Goal: Communication & Community: Answer question/provide support

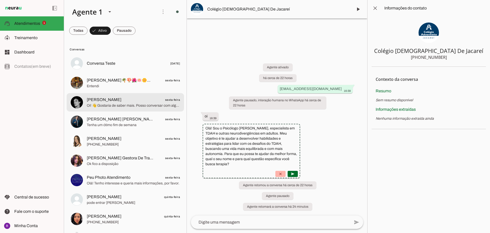
click at [100, 100] on span "[PERSON_NAME]" at bounding box center [104, 100] width 35 height 6
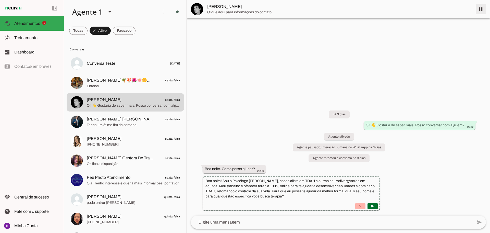
click at [480, 9] on span at bounding box center [481, 9] width 12 height 12
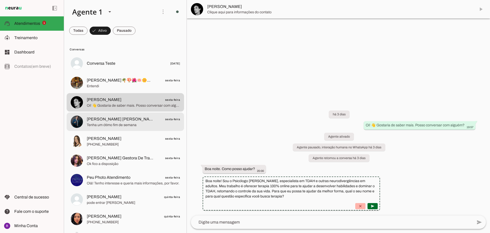
click at [144, 118] on span "[PERSON_NAME] [PERSON_NAME] sexta-feira" at bounding box center [133, 119] width 93 height 6
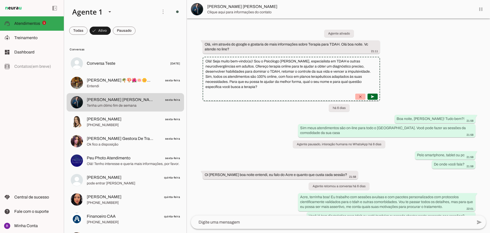
scroll to position [1821, 0]
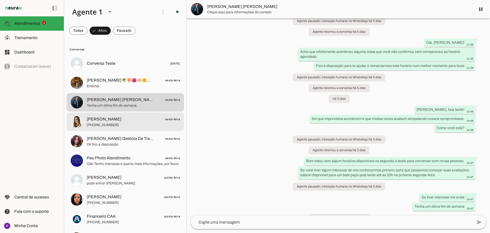
click at [118, 122] on span "[PHONE_NUMBER]" at bounding box center [133, 124] width 93 height 5
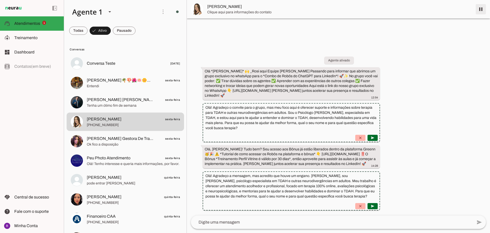
click at [483, 11] on span at bounding box center [481, 9] width 12 height 12
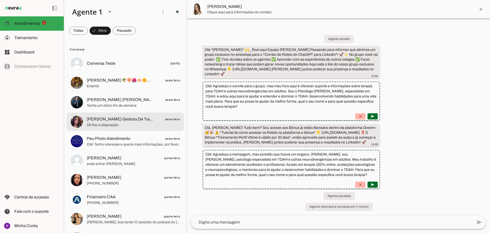
click at [145, 122] on span "[PERSON_NAME] Gestora De Trafego Paciente" at bounding box center [120, 119] width 67 height 6
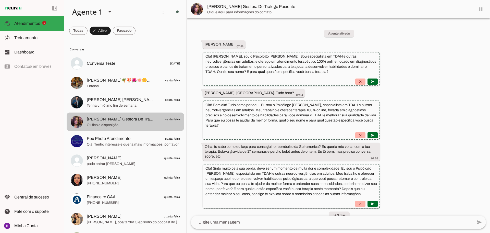
scroll to position [331, 0]
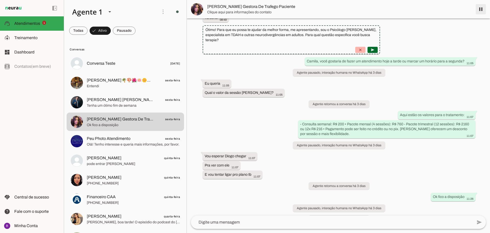
click at [479, 7] on span at bounding box center [481, 9] width 12 height 12
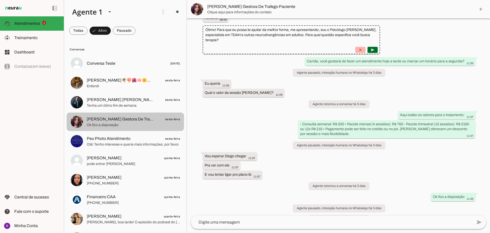
scroll to position [0, 0]
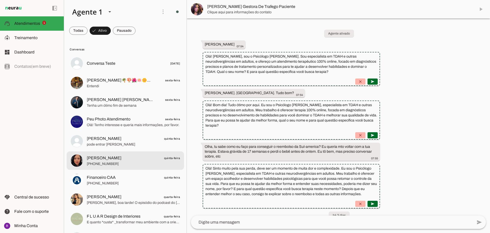
click at [132, 157] on span "[PERSON_NAME] quinta-feira" at bounding box center [133, 158] width 93 height 6
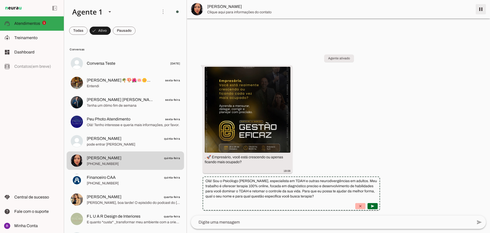
click at [481, 11] on span at bounding box center [481, 9] width 12 height 12
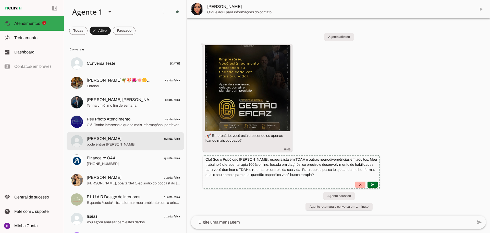
click at [110, 136] on span "[PERSON_NAME]" at bounding box center [104, 138] width 35 height 6
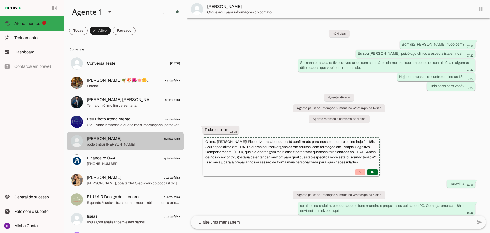
scroll to position [162, 0]
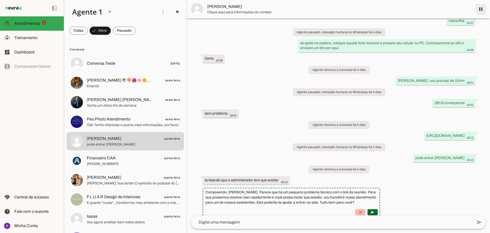
click at [483, 8] on span at bounding box center [481, 9] width 12 height 12
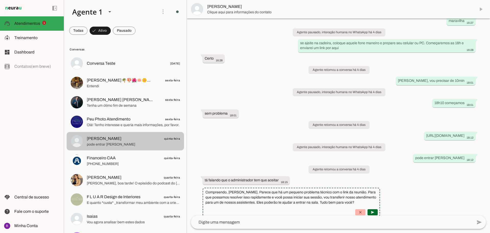
scroll to position [0, 0]
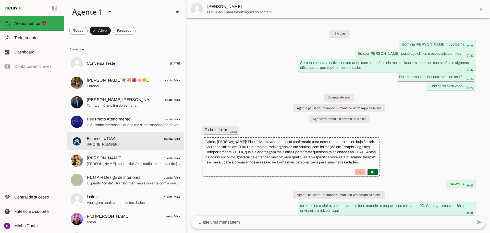
click at [117, 143] on span "[PHONE_NUMBER]" at bounding box center [133, 144] width 93 height 5
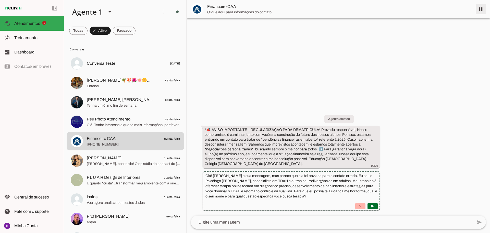
click at [482, 11] on span at bounding box center [481, 9] width 12 height 12
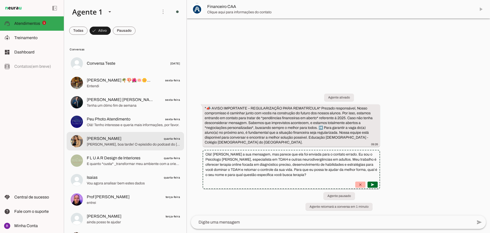
click at [130, 140] on span "[PERSON_NAME] quarta-feira" at bounding box center [133, 138] width 93 height 6
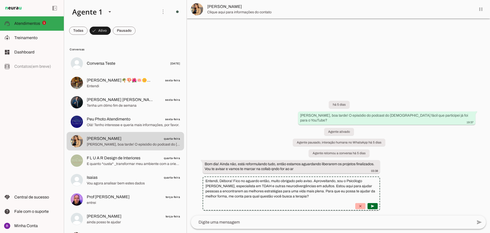
click at [483, 7] on md-item "[PERSON_NAME]" at bounding box center [338, 9] width 303 height 18
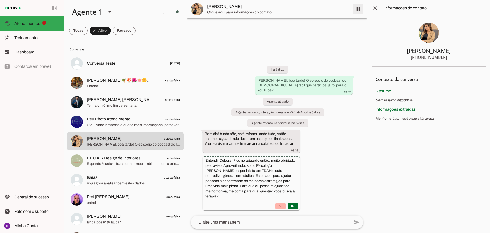
click at [361, 7] on span at bounding box center [358, 9] width 12 height 12
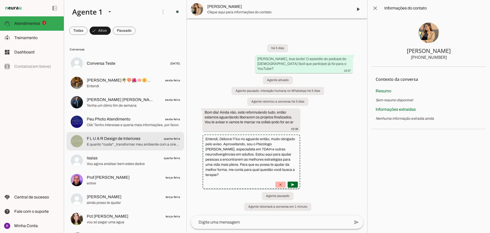
scroll to position [26, 0]
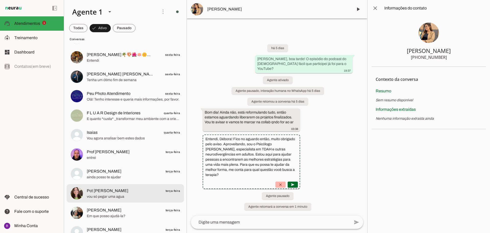
click at [133, 193] on span "Pct [PERSON_NAME] terça-feira" at bounding box center [133, 190] width 93 height 6
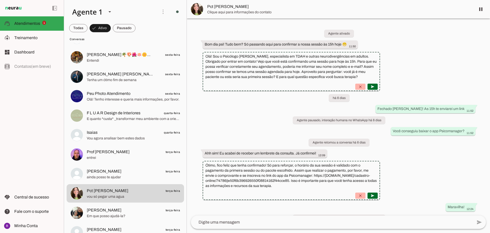
scroll to position [124, 0]
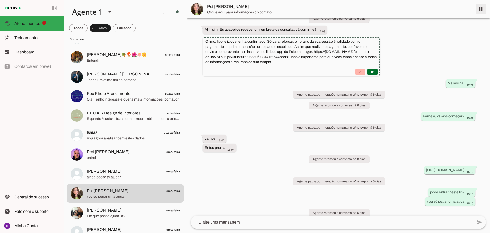
click at [479, 10] on span at bounding box center [481, 9] width 12 height 12
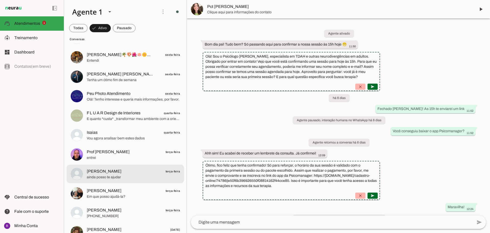
click at [141, 176] on span "ainda posso te ajudar" at bounding box center [133, 176] width 93 height 5
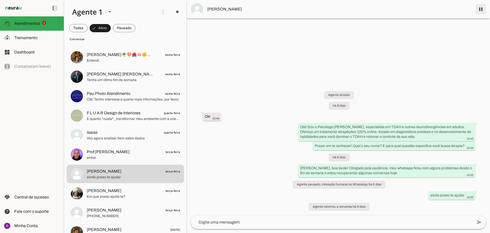
click at [479, 9] on span at bounding box center [481, 9] width 12 height 12
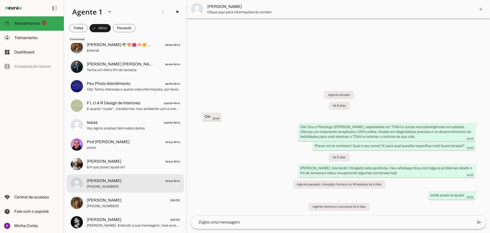
drag, startPoint x: 113, startPoint y: 165, endPoint x: 119, endPoint y: 164, distance: 5.6
click at [114, 178] on span "[PERSON_NAME] terça-feira" at bounding box center [133, 181] width 93 height 6
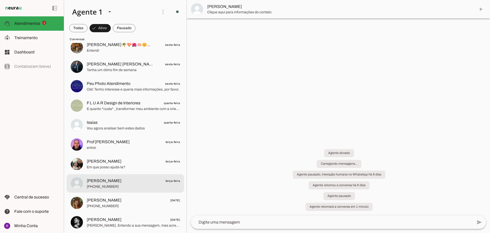
scroll to position [51, 0]
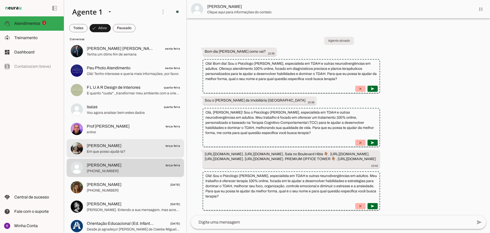
click at [149, 151] on span "Em que posso ajudá-la?" at bounding box center [133, 151] width 93 height 5
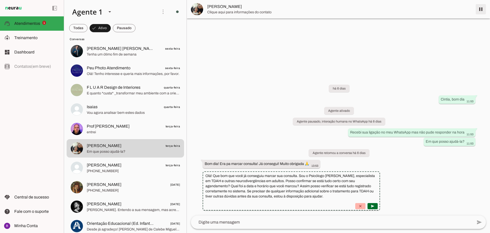
click at [482, 9] on span at bounding box center [481, 9] width 12 height 12
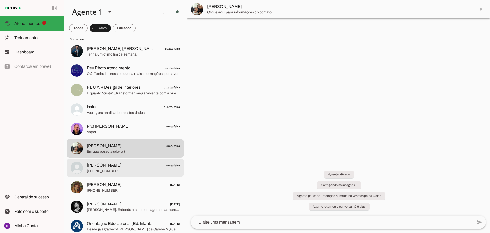
click at [127, 164] on span "[PERSON_NAME] terça-feira" at bounding box center [133, 165] width 93 height 6
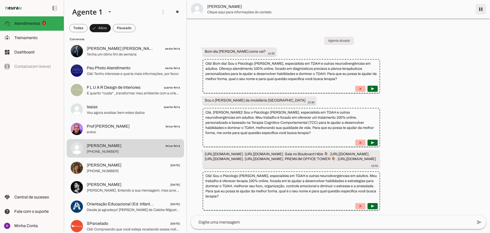
click at [480, 10] on span at bounding box center [481, 9] width 12 height 12
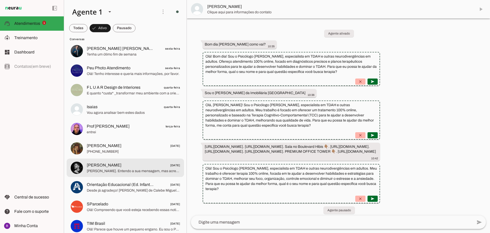
click at [120, 167] on span "[PERSON_NAME]" at bounding box center [104, 165] width 35 height 6
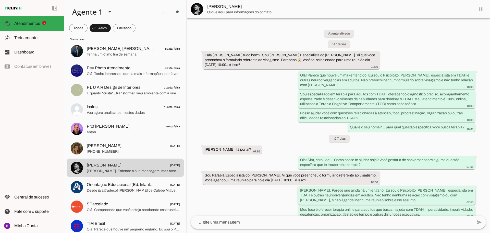
scroll to position [104, 0]
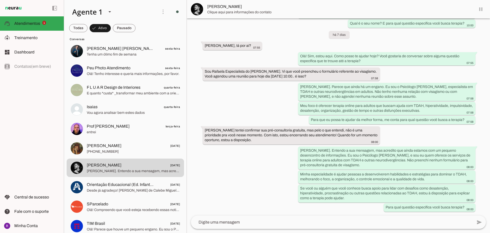
click at [480, 10] on span at bounding box center [481, 9] width 12 height 12
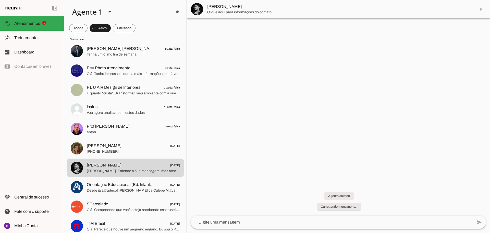
scroll to position [0, 0]
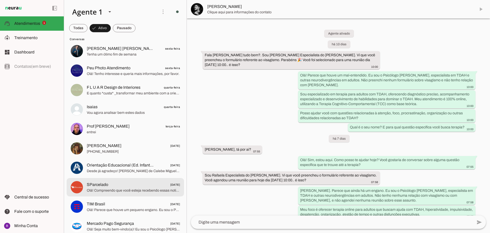
click at [131, 190] on span "Olá! Compreendo que você esteja recebendo essas notificações sobre a sua fatura…" at bounding box center [133, 190] width 93 height 5
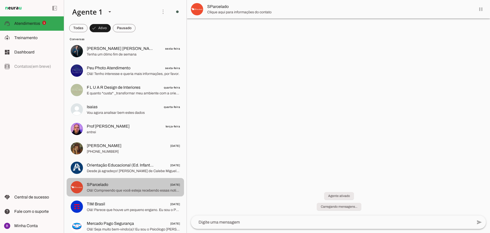
scroll to position [343, 0]
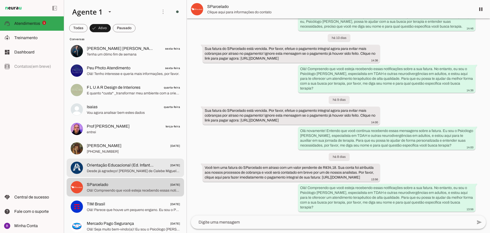
click at [131, 166] on span "Orientação Educacional (Ed. Infantil / Ens. Fundamental Anos Iniciais" at bounding box center [120, 165] width 67 height 6
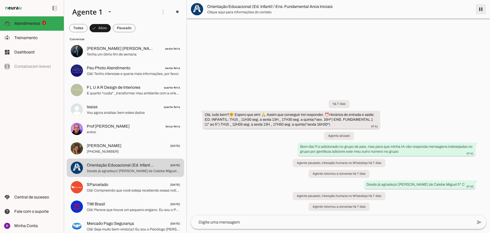
click at [481, 9] on span at bounding box center [481, 9] width 12 height 12
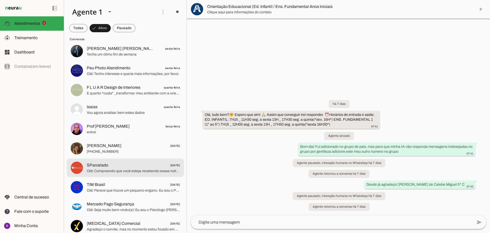
click at [110, 174] on md-item "SParcelado [DATE] Olá! Compreendo que você esteja recebendo essas notificações …" at bounding box center [125, 167] width 117 height 18
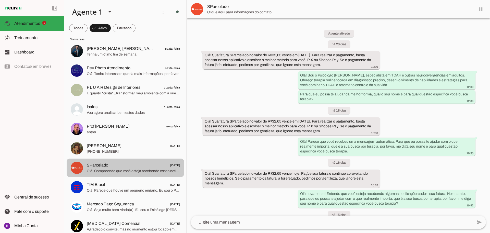
scroll to position [343, 0]
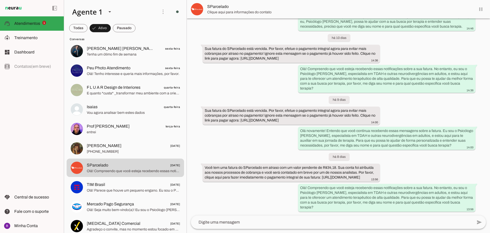
click at [481, 9] on md-item "SParcelado" at bounding box center [338, 9] width 303 height 18
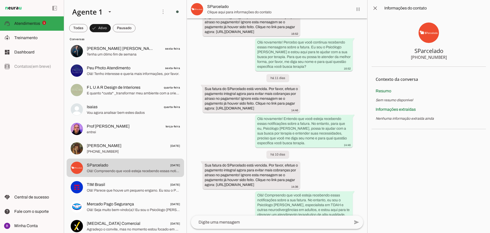
scroll to position [551, 0]
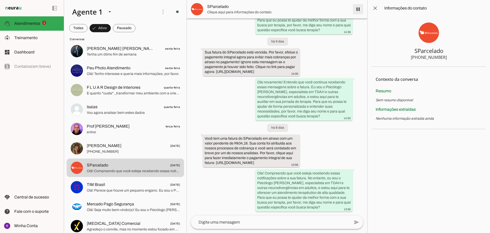
click at [360, 11] on span at bounding box center [358, 9] width 12 height 12
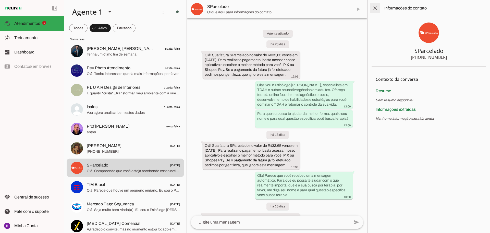
click at [378, 7] on span at bounding box center [375, 8] width 12 height 12
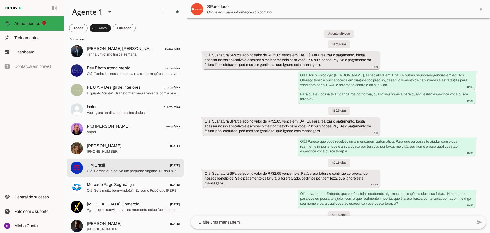
click at [108, 169] on span "Olá! Parece que houve um pequeno engano. Eu sou o Psicólogo [PERSON_NAME], espe…" at bounding box center [133, 170] width 93 height 5
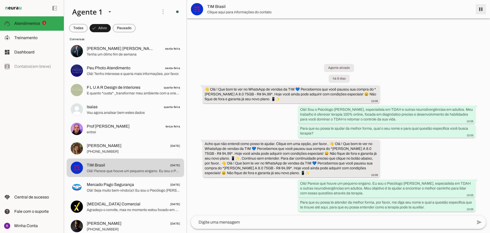
click at [480, 12] on span at bounding box center [481, 9] width 12 height 12
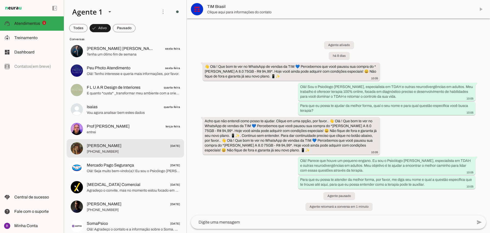
click at [125, 152] on span "[PHONE_NUMBER]" at bounding box center [133, 151] width 93 height 5
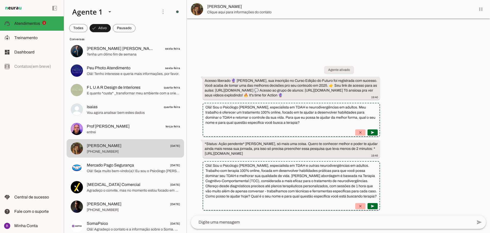
click at [483, 9] on md-item "[PERSON_NAME]" at bounding box center [338, 9] width 303 height 18
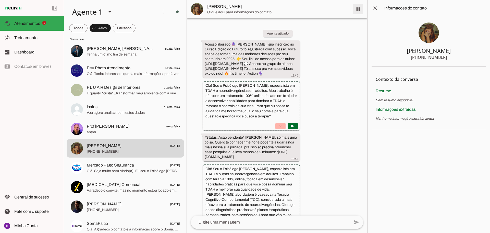
click at [357, 8] on span at bounding box center [358, 9] width 12 height 12
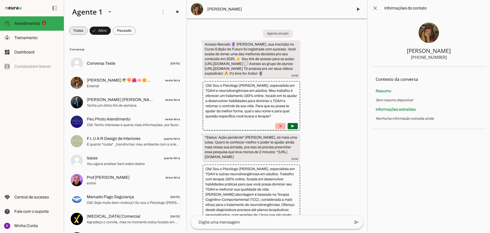
click at [80, 28] on span at bounding box center [78, 31] width 18 height 12
